Goal: Task Accomplishment & Management: Manage account settings

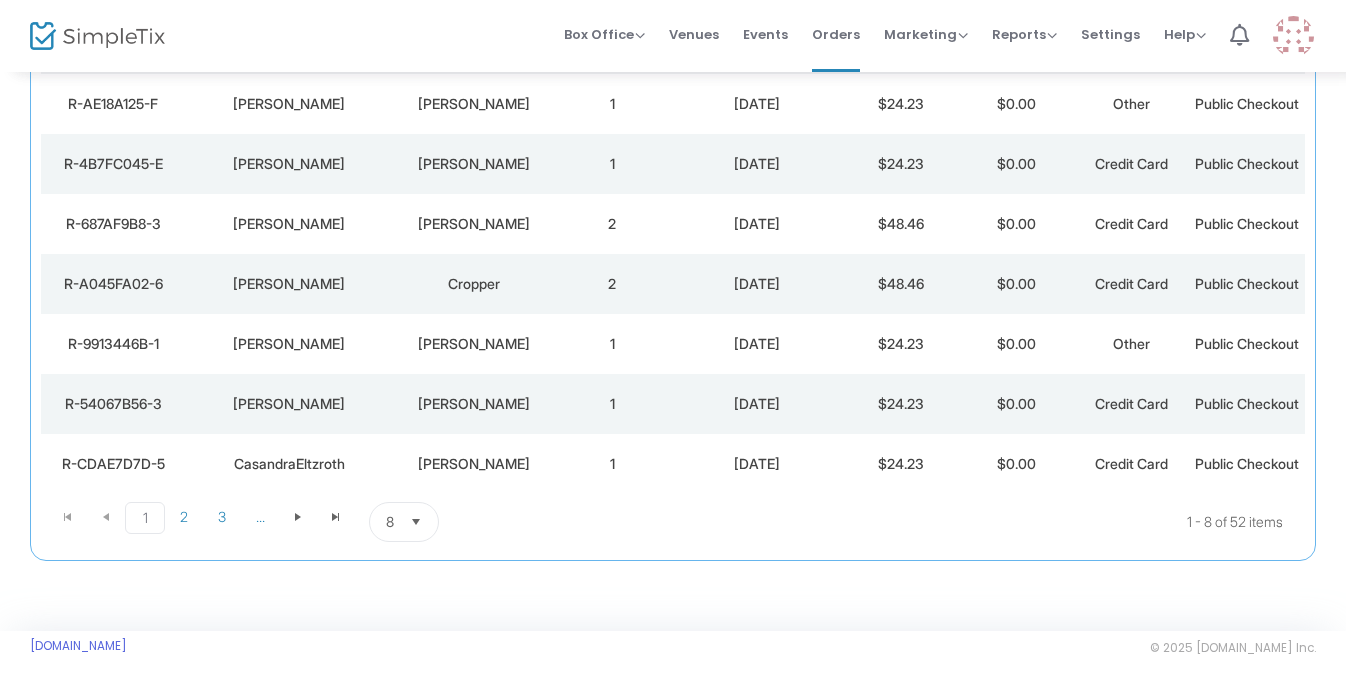
scroll to position [469, 0]
click at [394, 543] on kendo-pager "1 2 3 ... 1 2 3 ... 1 - 8 of 52 items 8 items per page" at bounding box center [673, 522] width 1264 height 56
click at [393, 526] on span "8" at bounding box center [390, 522] width 8 height 20
click at [394, 631] on span "100" at bounding box center [397, 641] width 22 height 20
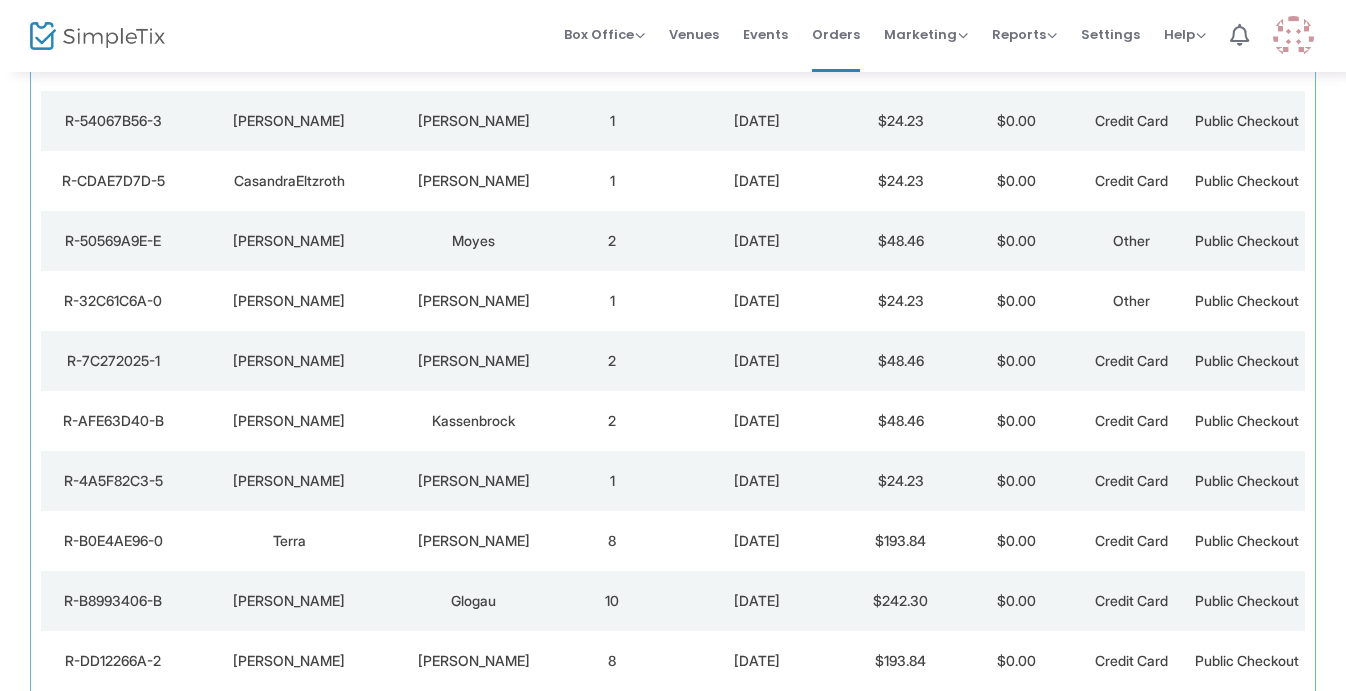
scroll to position [585, 0]
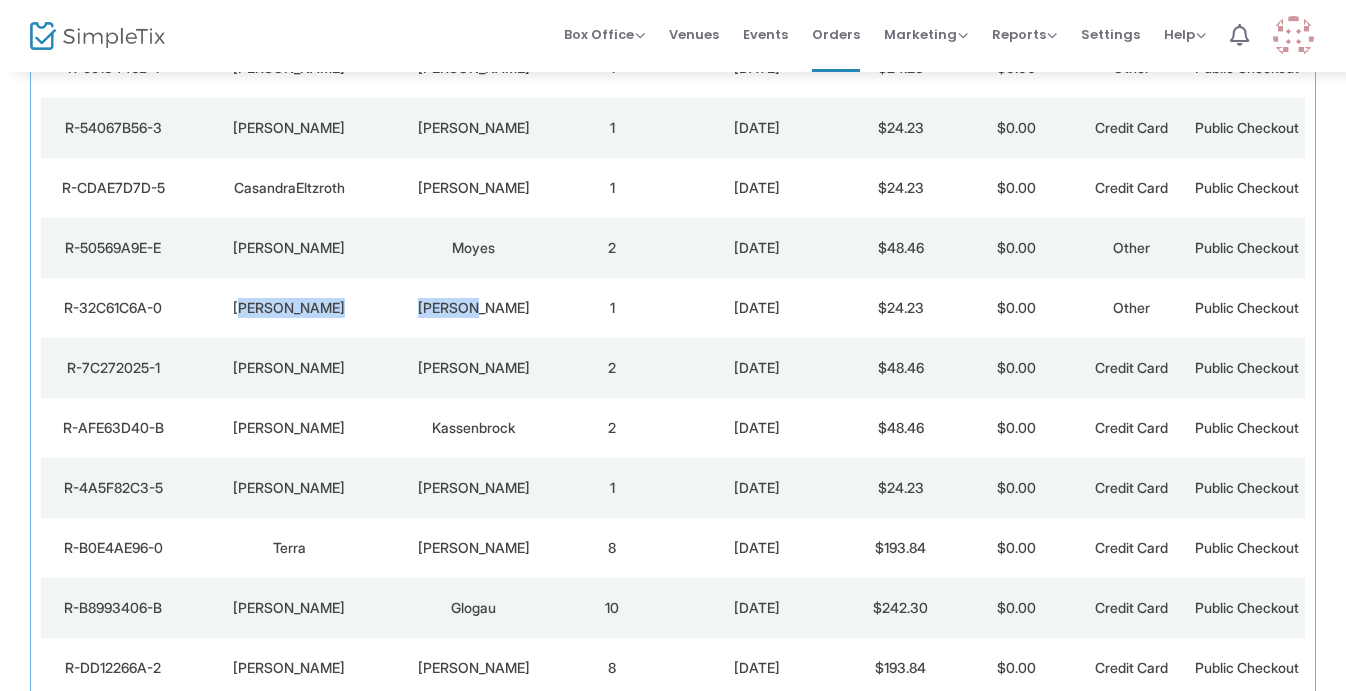
drag, startPoint x: 500, startPoint y: 500, endPoint x: 278, endPoint y: 500, distance: 221.9
click at [277, 338] on tr "R-32C61C6A-0 [PERSON_NAME] 1 [DATE] $24.23 $0.00 Other Public Checkout" at bounding box center [673, 308] width 1264 height 60
copy tr "[PERSON_NAME]"
drag, startPoint x: 502, startPoint y: 416, endPoint x: 271, endPoint y: 420, distance: 231.0
click at [271, 278] on tr "R-50569A9E-E [PERSON_NAME] 2 [DATE] $48.46 $0.00 Other Public Checkout" at bounding box center [673, 248] width 1264 height 60
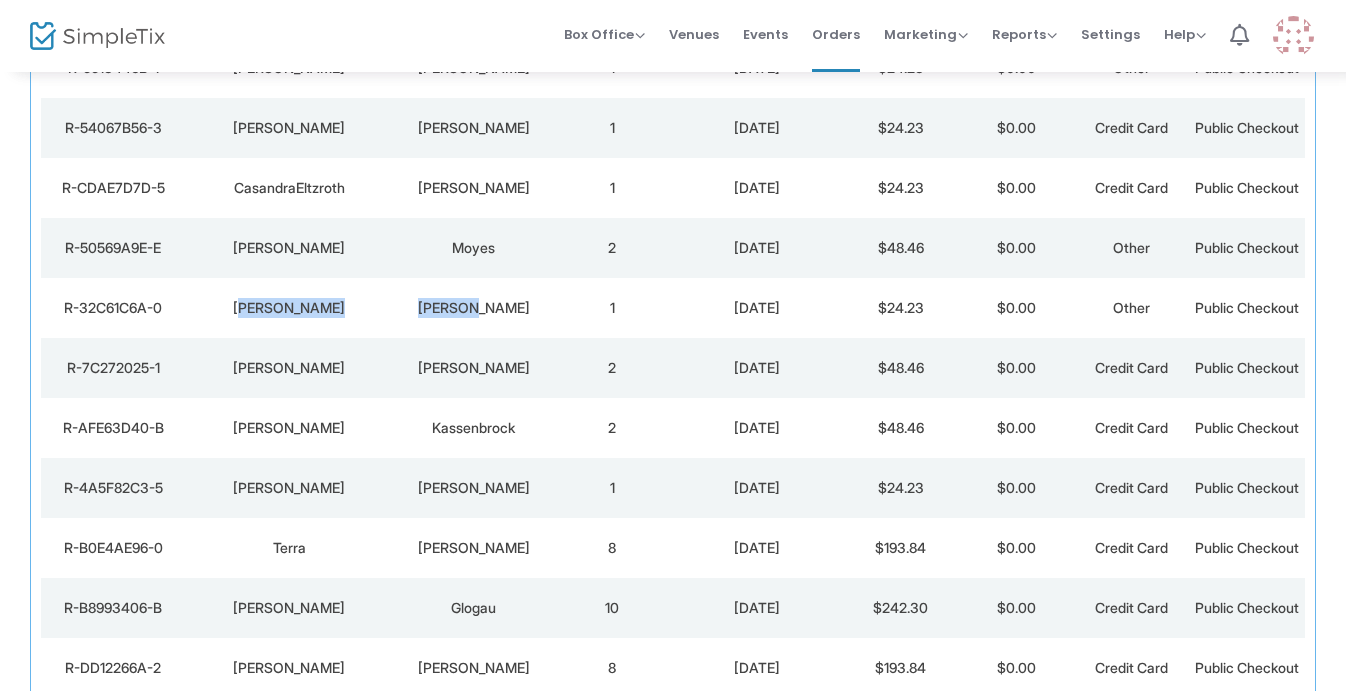
copy tr "[PERSON_NAME]"
click at [361, 198] on div "CasandraEltzroth" at bounding box center [289, 188] width 198 height 20
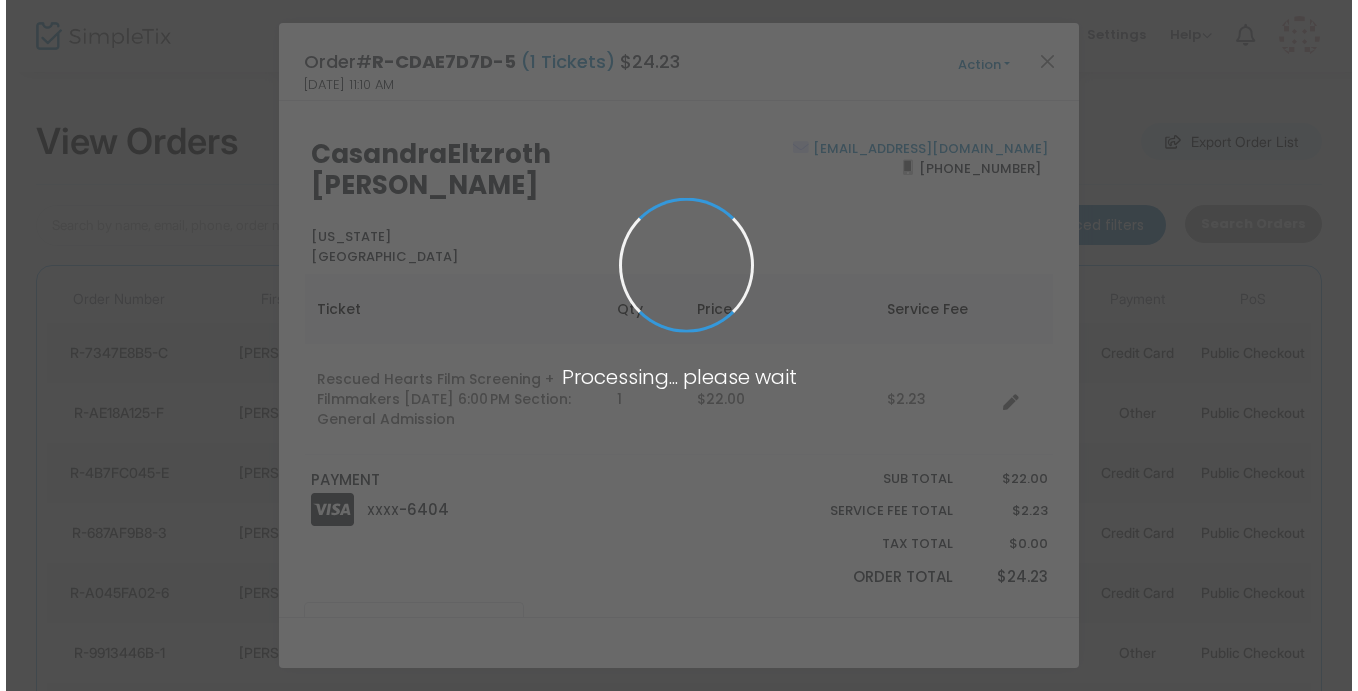
scroll to position [0, 0]
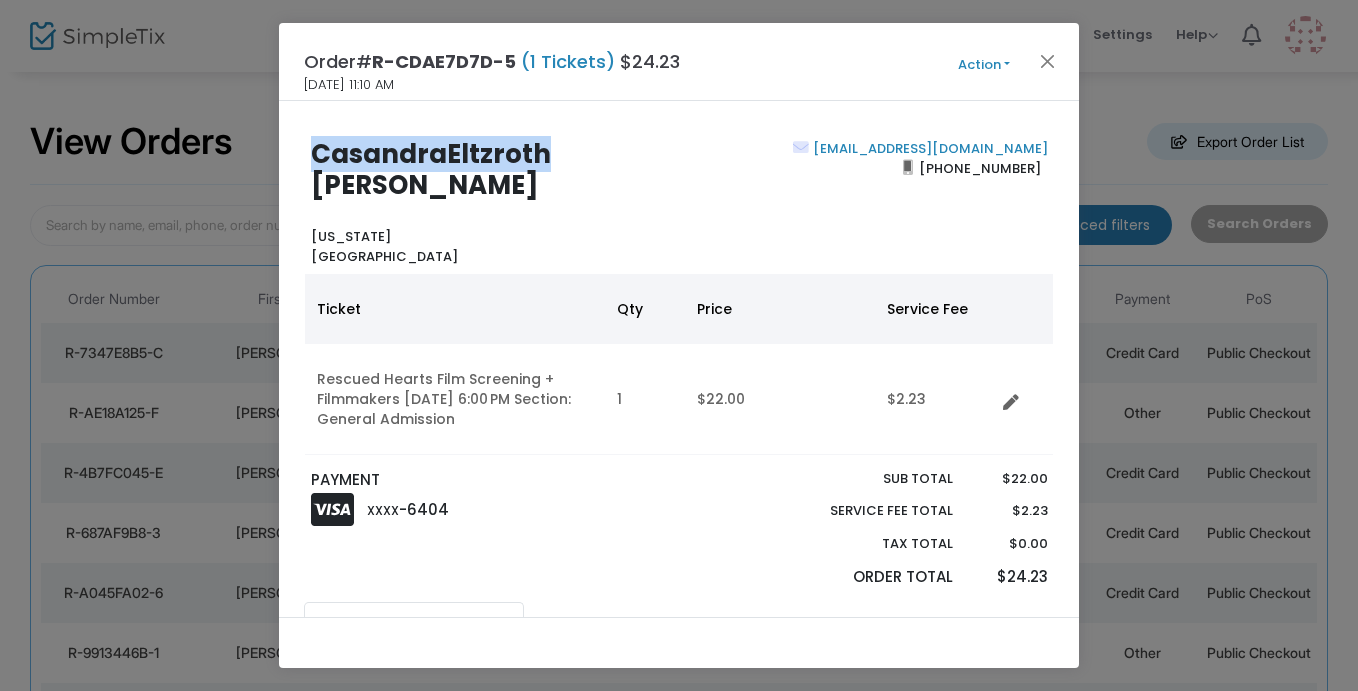
drag, startPoint x: 544, startPoint y: 150, endPoint x: 314, endPoint y: 155, distance: 230.0
click at [314, 155] on b "CasandraEltzroth [PERSON_NAME]" at bounding box center [431, 169] width 240 height 67
copy b "CasandraEltzroth"
click at [1047, 65] on button "Close" at bounding box center [1048, 61] width 26 height 26
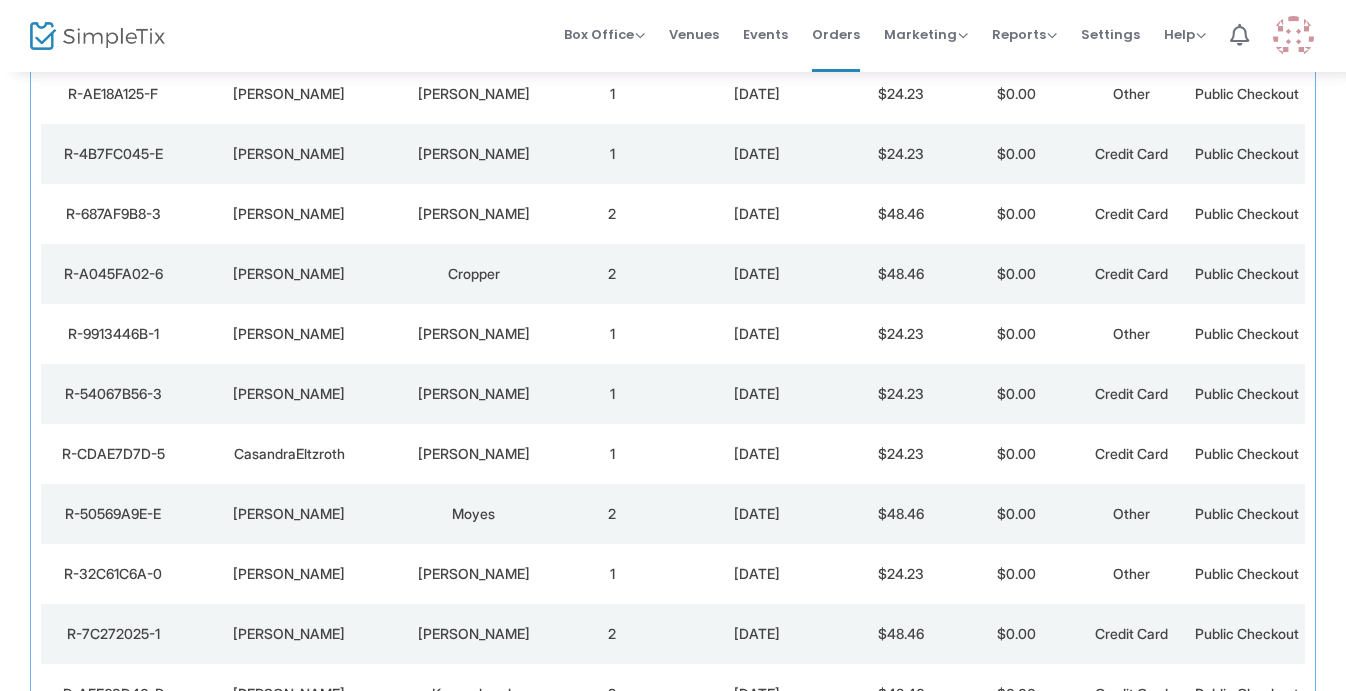
scroll to position [323, 0]
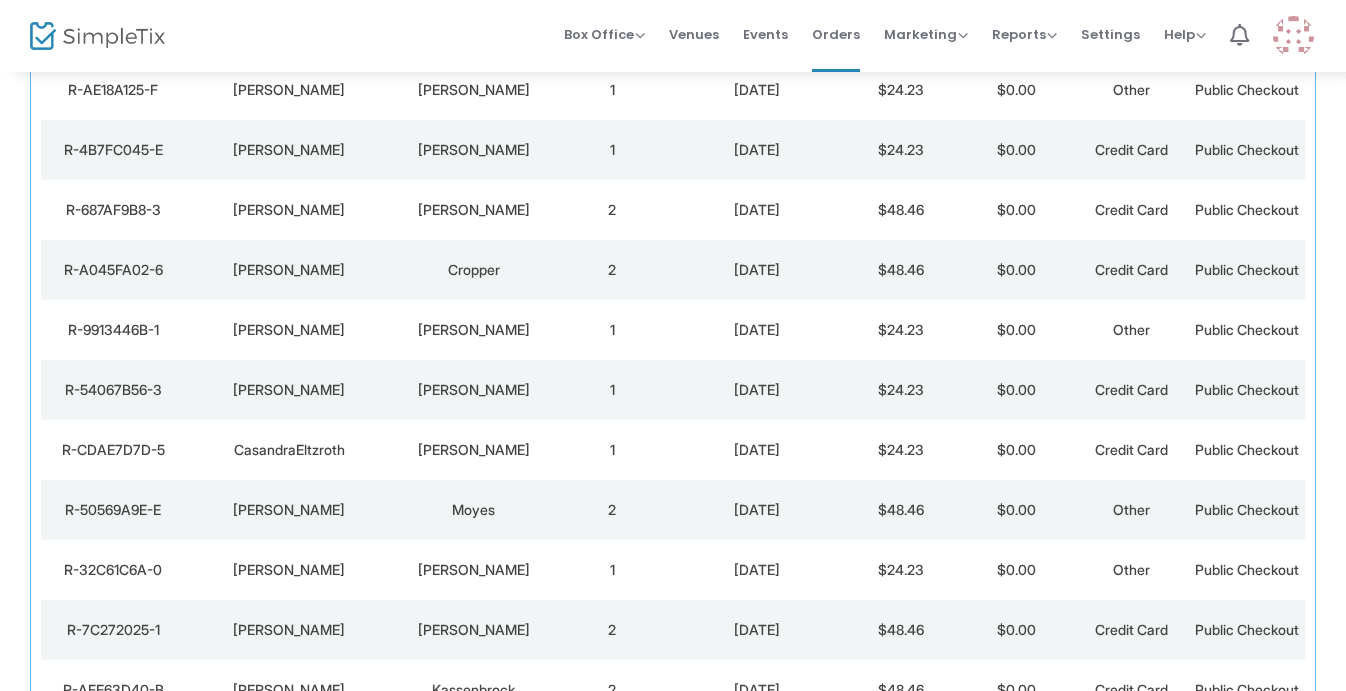
click at [434, 400] on div "[PERSON_NAME]" at bounding box center [474, 390] width 152 height 20
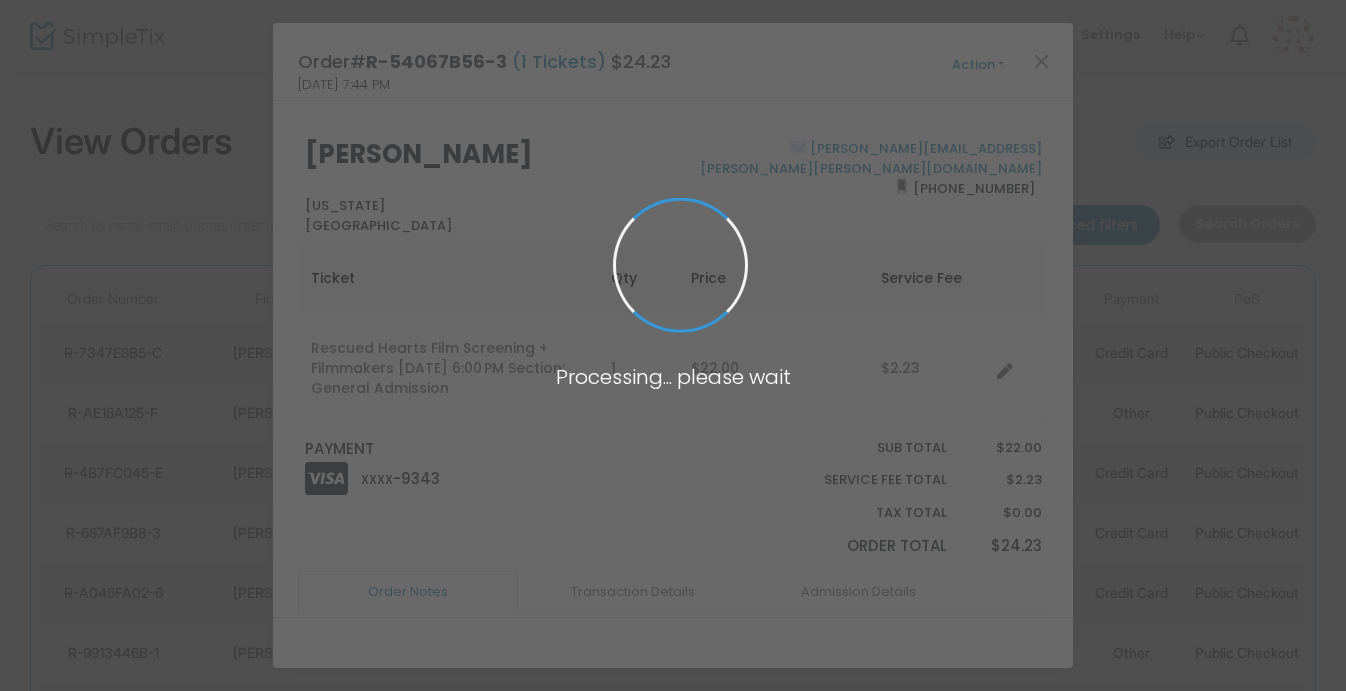
scroll to position [0, 0]
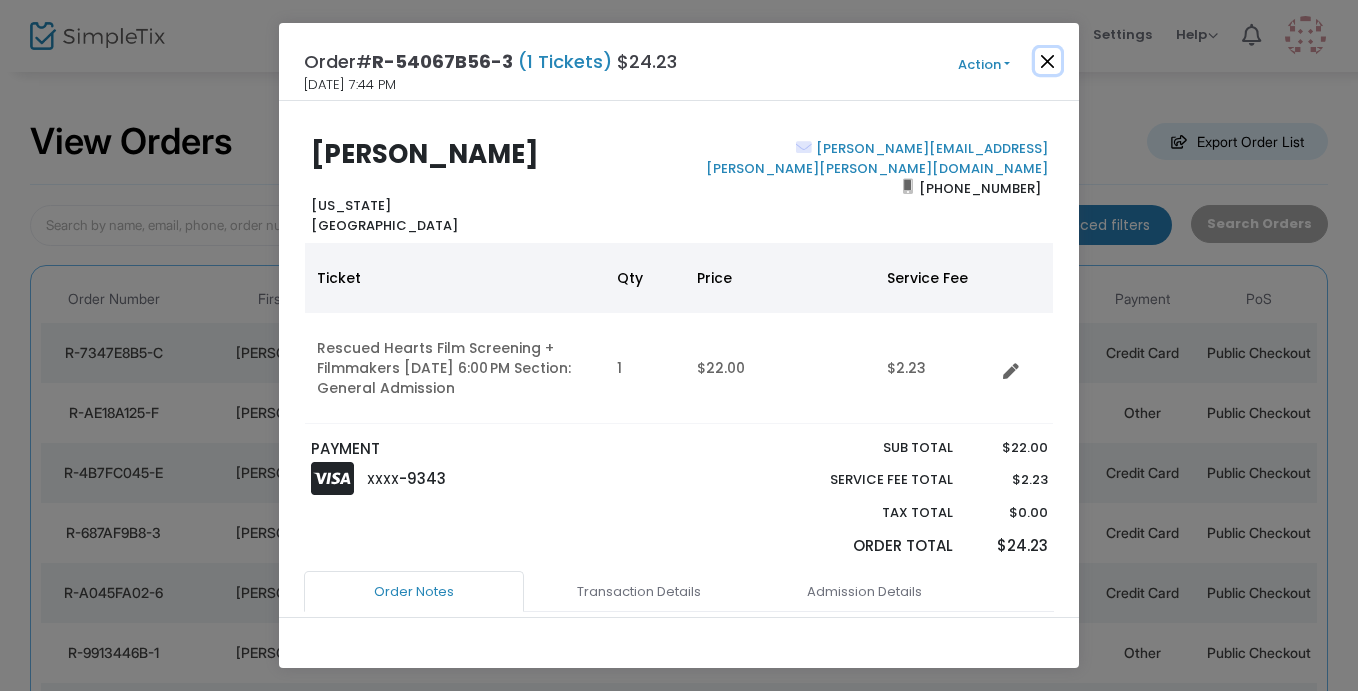
click at [1041, 69] on button "Close" at bounding box center [1048, 61] width 26 height 26
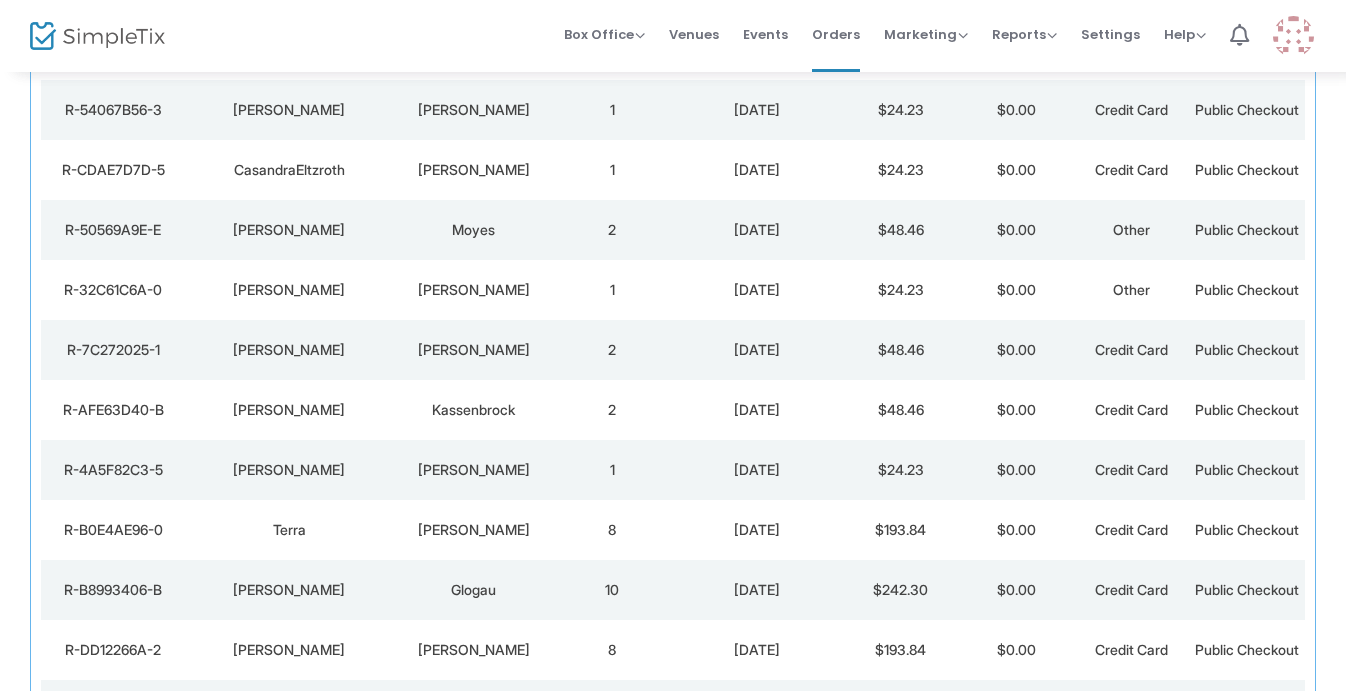
scroll to position [604, 0]
